Goal: Information Seeking & Learning: Find specific page/section

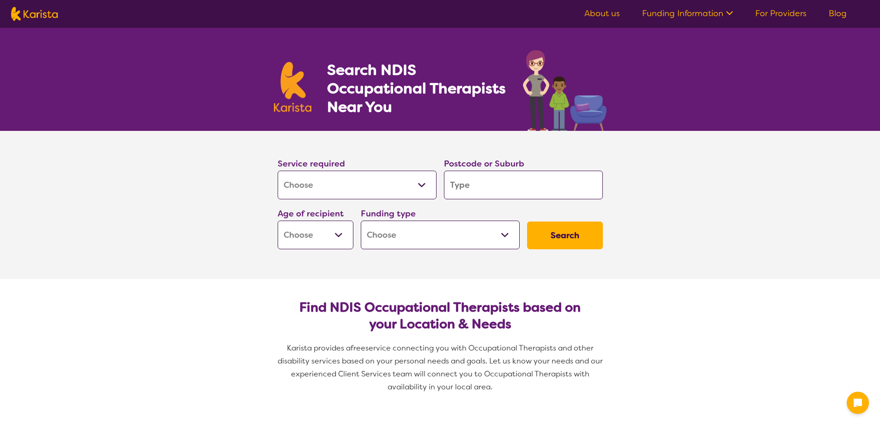
select select "[MEDICAL_DATA]"
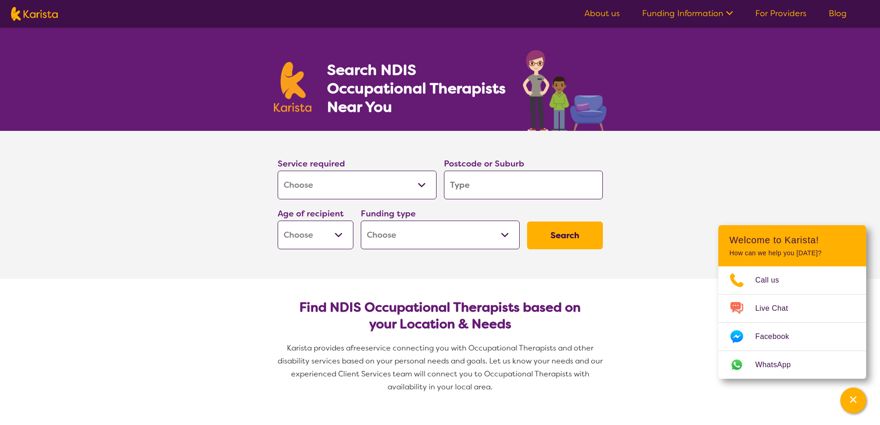
drag, startPoint x: 485, startPoint y: 185, endPoint x: 439, endPoint y: 185, distance: 45.7
click at [439, 185] on div "Service required Allied Health Assistant Assessment ([MEDICAL_DATA] or [MEDICAL…" at bounding box center [440, 203] width 333 height 100
type input "2"
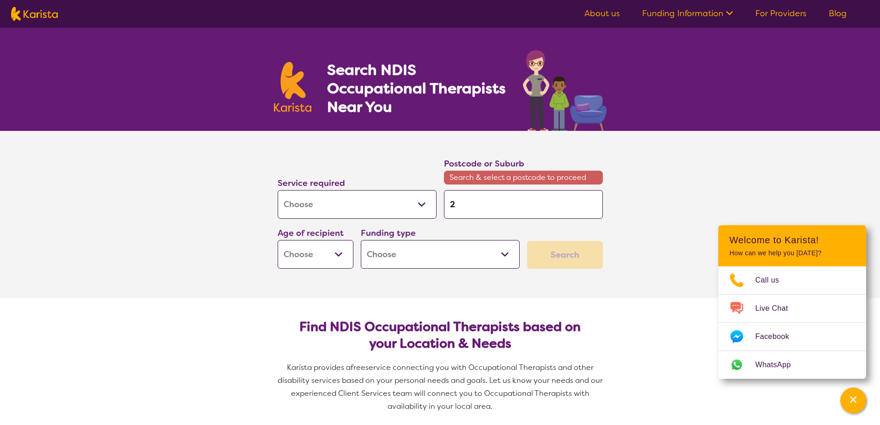
type input "27"
type input "276"
type input "2766"
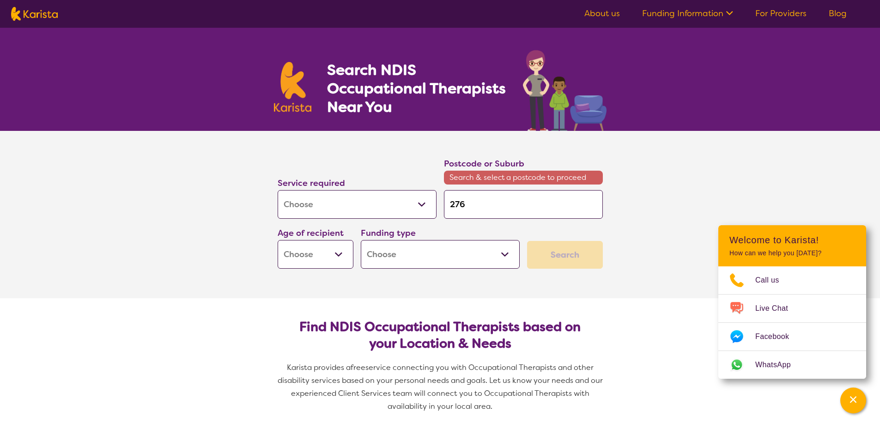
type input "2766"
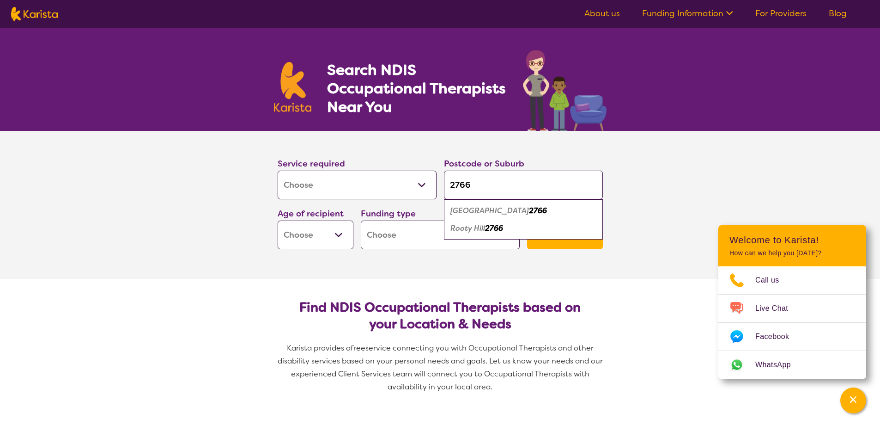
type input "2766"
click at [334, 230] on select "Early Childhood - 0 to 9 Child - 10 to 11 Adolescent - 12 to 17 Adult - 18 to 6…" at bounding box center [316, 234] width 76 height 29
select select "EC"
click at [278, 220] on select "Early Childhood - 0 to 9 Child - 10 to 11 Adolescent - 12 to 17 Adult - 18 to 6…" at bounding box center [316, 234] width 76 height 29
select select "EC"
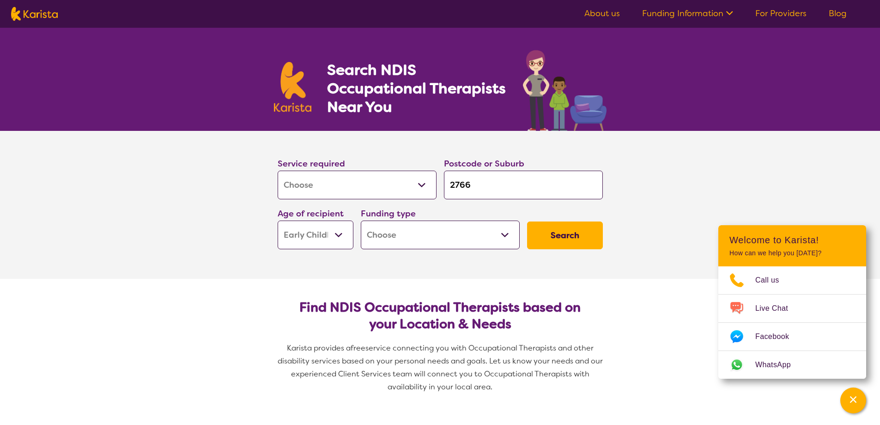
click at [423, 232] on select "Home Care Package (HCP) National Disability Insurance Scheme (NDIS) I don't know" at bounding box center [440, 234] width 159 height 29
select select "NDIS"
click at [361, 220] on select "Home Care Package (HCP) National Disability Insurance Scheme (NDIS) I don't know" at bounding box center [440, 234] width 159 height 29
select select "NDIS"
click at [420, 189] on select "Allied Health Assistant Assessment ([MEDICAL_DATA] or [MEDICAL_DATA]) Behaviour…" at bounding box center [357, 184] width 159 height 29
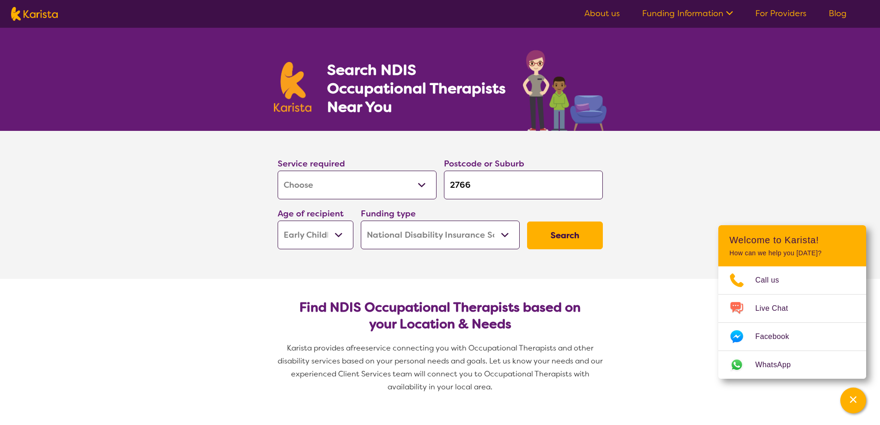
click at [420, 189] on select "Allied Health Assistant Assessment ([MEDICAL_DATA] or [MEDICAL_DATA]) Behaviour…" at bounding box center [357, 184] width 159 height 29
click at [579, 238] on button "Search" at bounding box center [565, 235] width 76 height 28
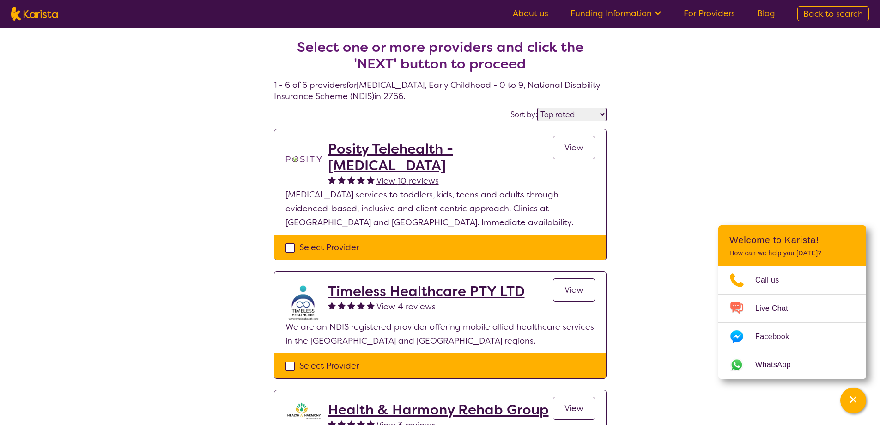
click at [567, 113] on select "Highly reviewed Top rated" at bounding box center [571, 114] width 69 height 13
select select "highly_reviewed"
click at [538, 108] on select "Highly reviewed Top rated" at bounding box center [571, 114] width 69 height 13
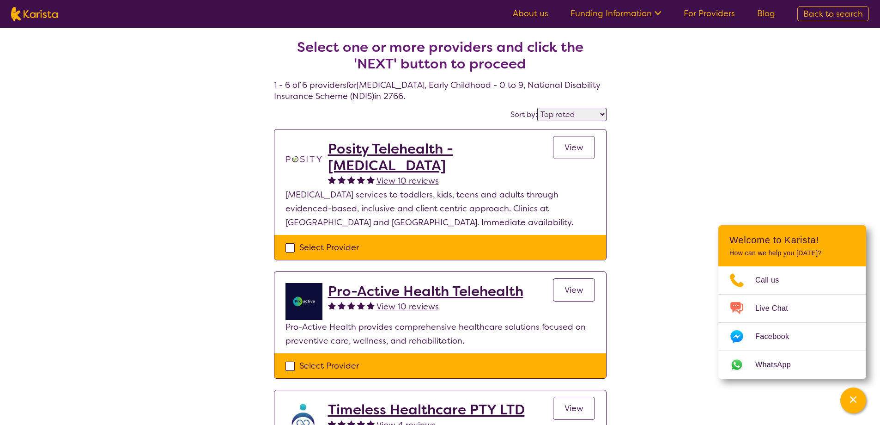
select select "[MEDICAL_DATA]"
select select "EC"
select select "NDIS"
select select "[MEDICAL_DATA]"
select select "EC"
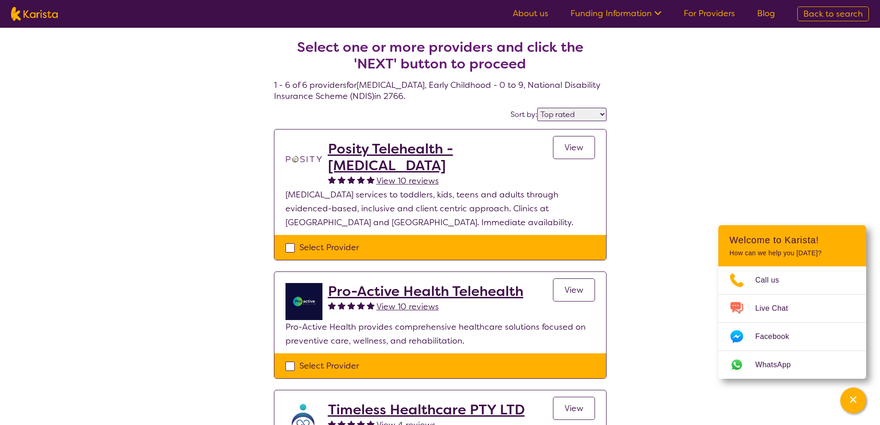
select select "NDIS"
